Goal: Find specific page/section: Find specific page/section

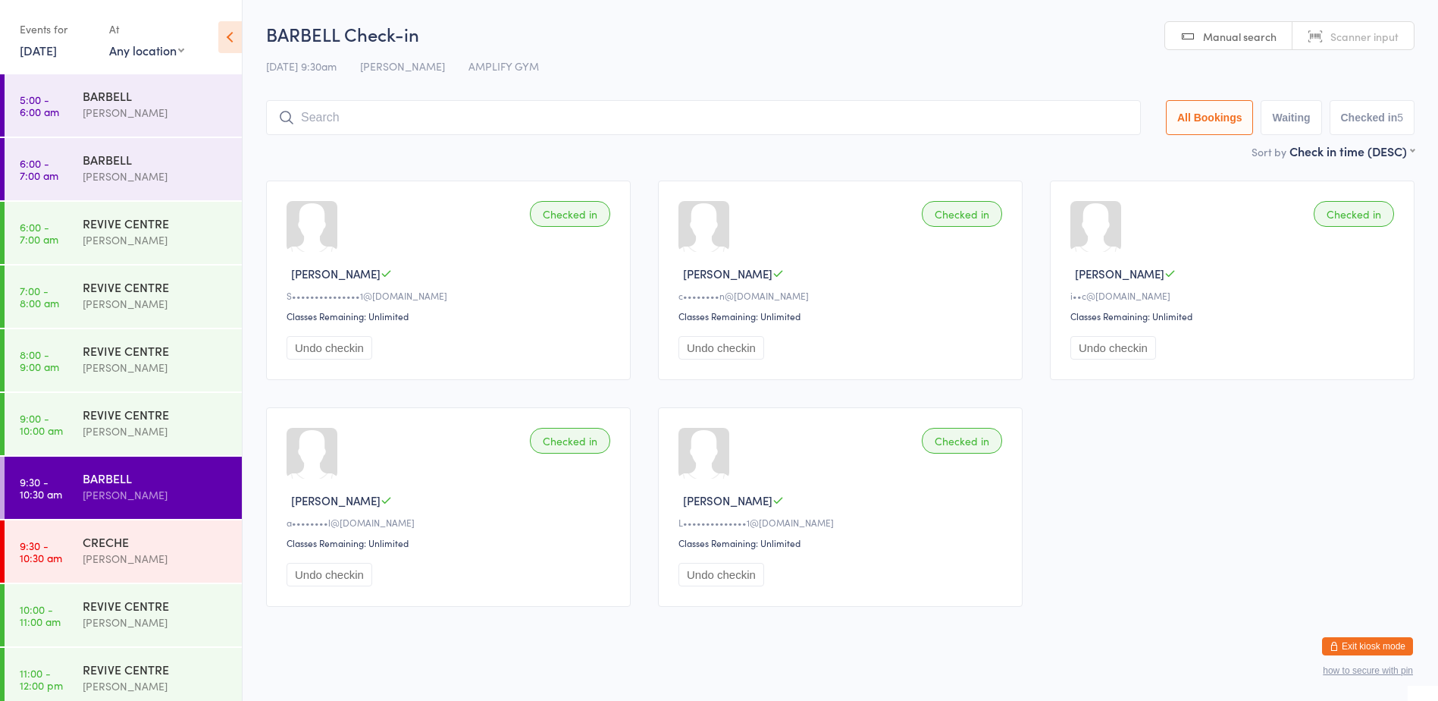
click at [1341, 640] on button "Exit kiosk mode" at bounding box center [1367, 646] width 91 height 18
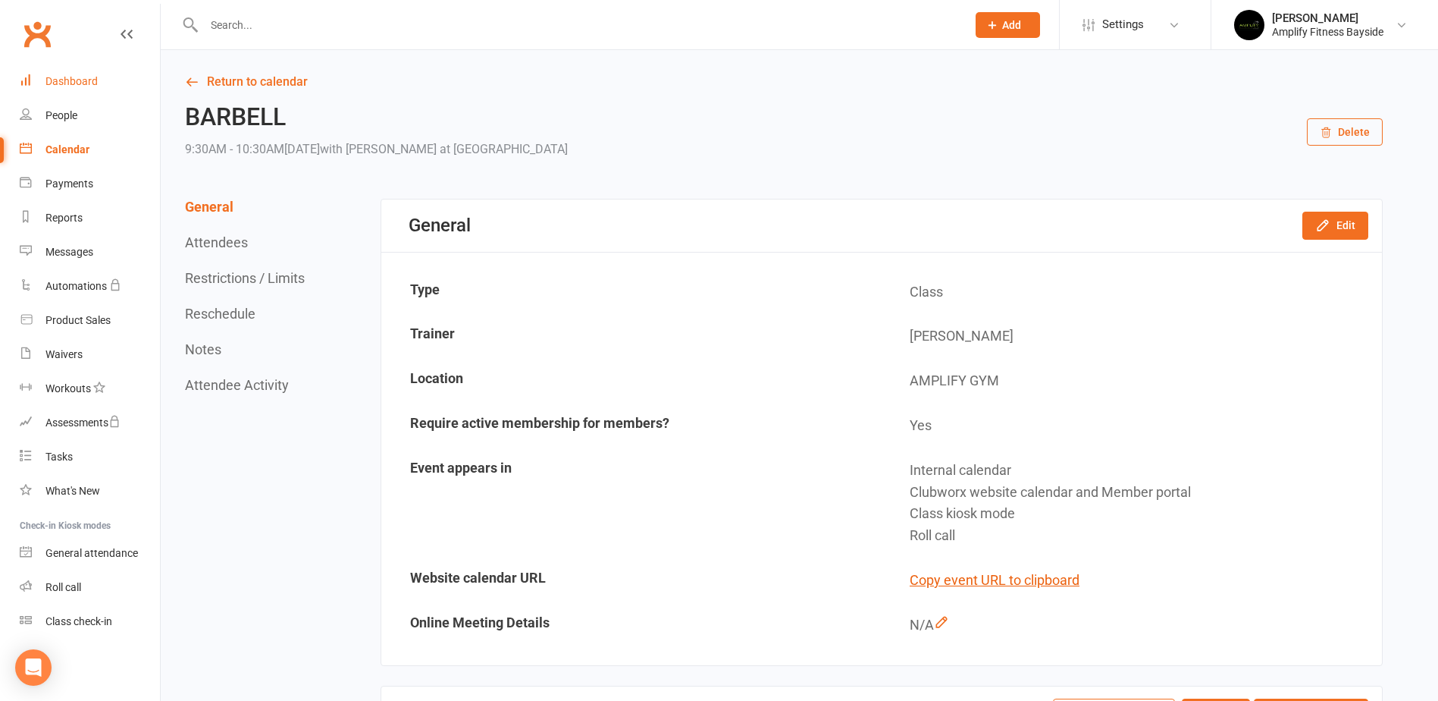
click at [70, 80] on div "Dashboard" at bounding box center [71, 81] width 52 height 12
